Goal: Check status: Check status

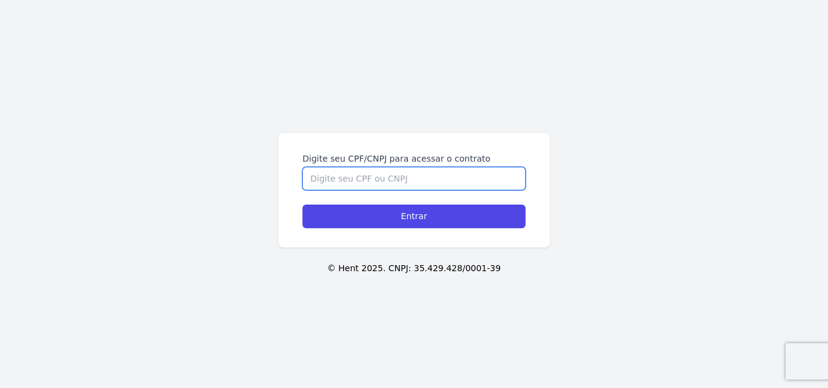
click at [414, 180] on input "Digite seu CPF/CNPJ para acessar o contrato" at bounding box center [413, 178] width 223 height 23
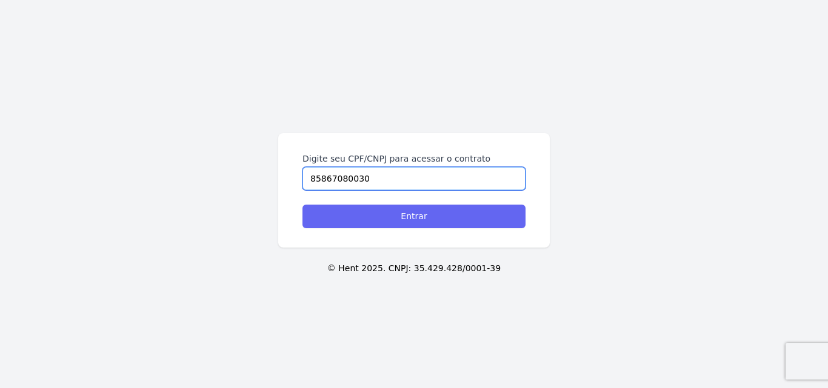
type input "85867080030"
click at [423, 221] on input "Entrar" at bounding box center [413, 217] width 223 height 24
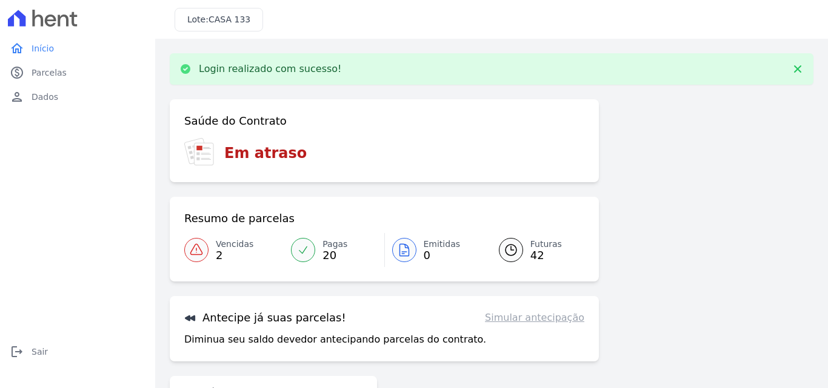
click at [189, 251] on icon at bounding box center [196, 250] width 15 height 15
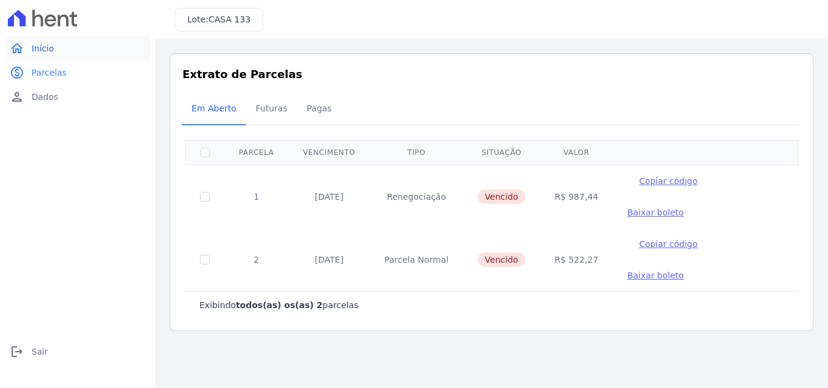
click at [50, 40] on link "home Início" at bounding box center [77, 48] width 145 height 24
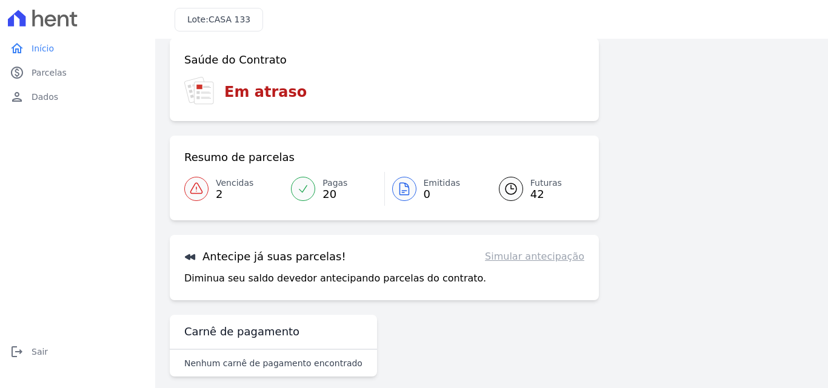
scroll to position [28, 0]
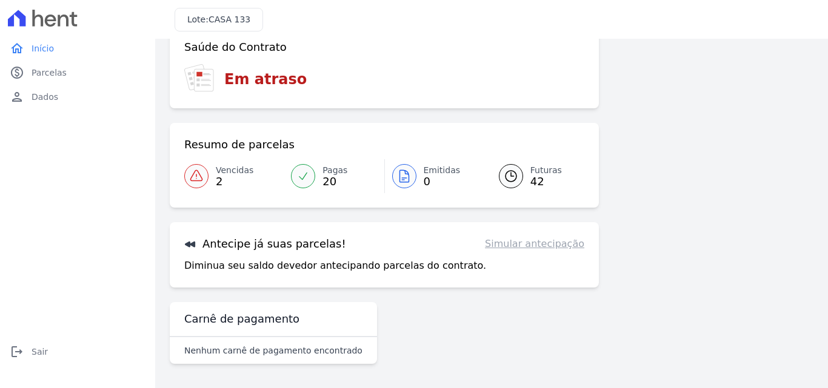
click at [535, 177] on span "42" at bounding box center [546, 182] width 32 height 10
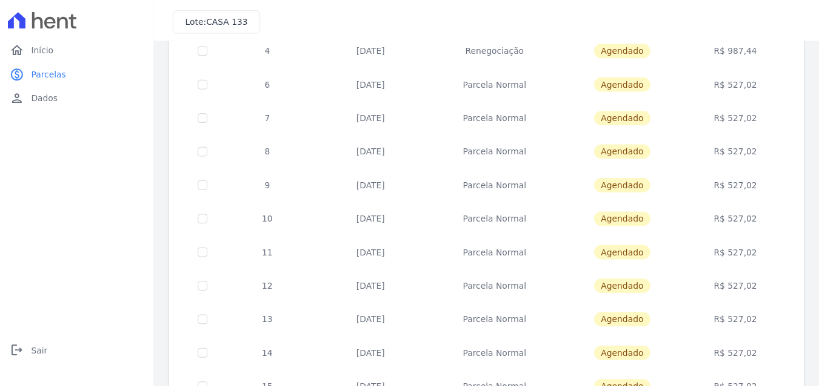
scroll to position [526, 0]
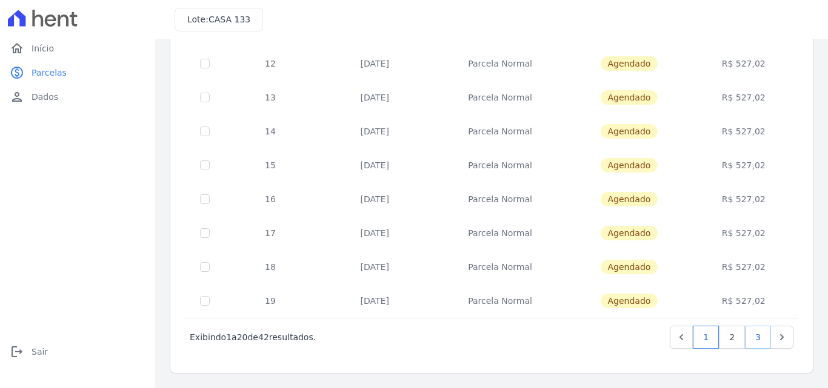
click at [757, 337] on link "3" at bounding box center [758, 337] width 26 height 23
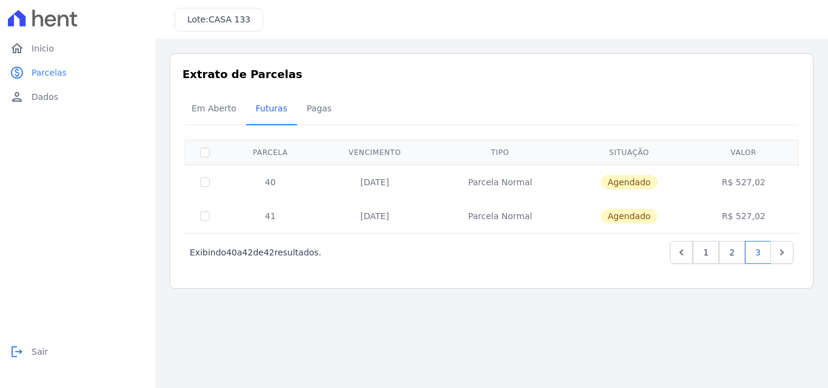
drag, startPoint x: 30, startPoint y: 351, endPoint x: 88, endPoint y: 330, distance: 61.9
click at [32, 351] on link "logout Sair" at bounding box center [77, 352] width 145 height 24
